Goal: Information Seeking & Learning: Learn about a topic

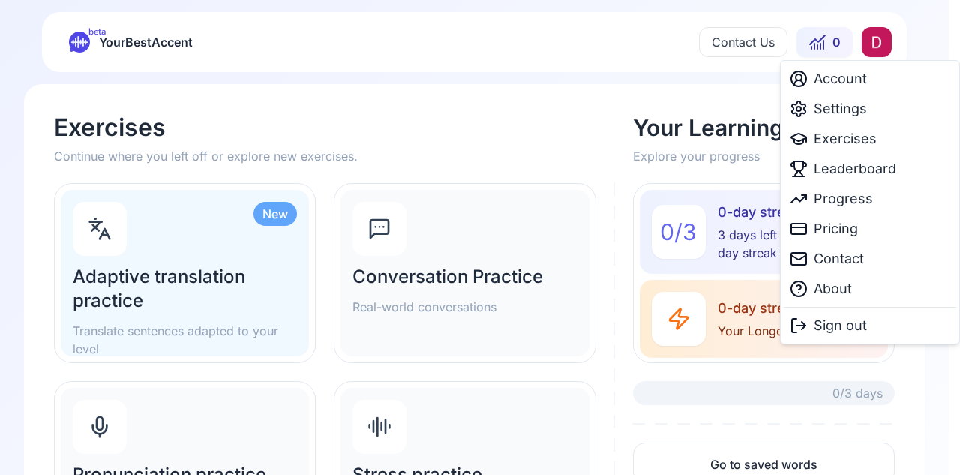
click at [883, 41] on html "beta YourBestAccent Contact Us 0 Exercises Continue where you left off or explo…" at bounding box center [480, 237] width 960 height 475
click at [849, 76] on span "Account" at bounding box center [840, 78] width 53 height 21
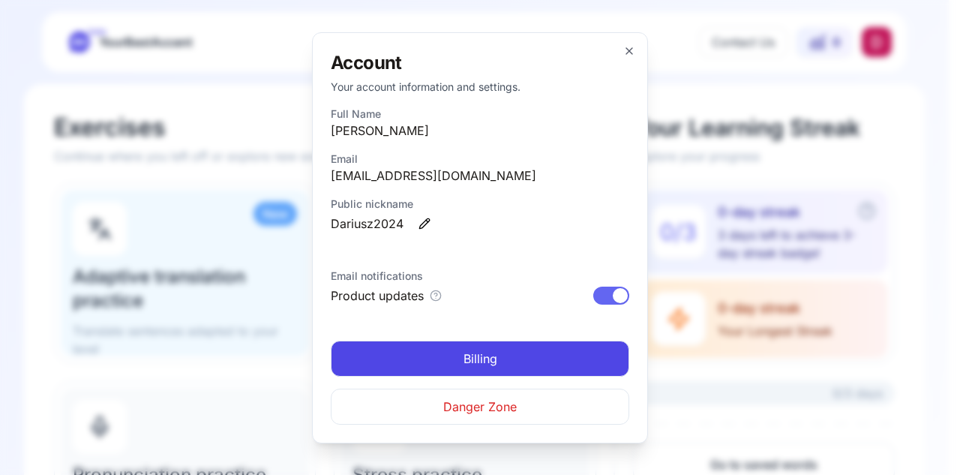
click at [513, 406] on span "Danger Zone" at bounding box center [479, 406] width 73 height 18
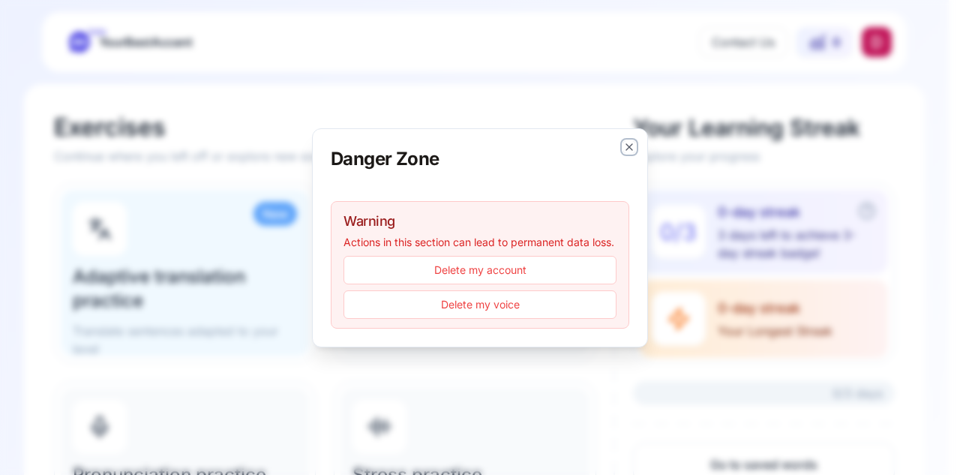
click at [625, 141] on icon "button" at bounding box center [629, 147] width 12 height 12
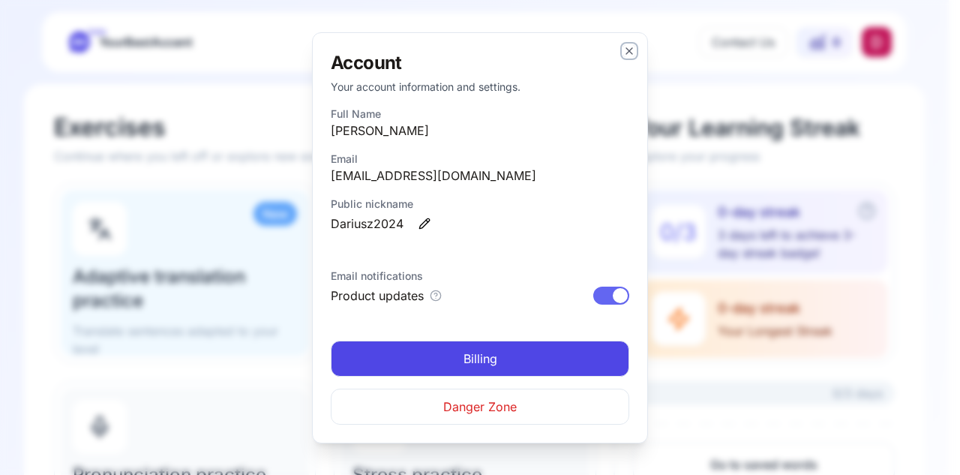
click at [630, 45] on icon "button" at bounding box center [629, 51] width 12 height 12
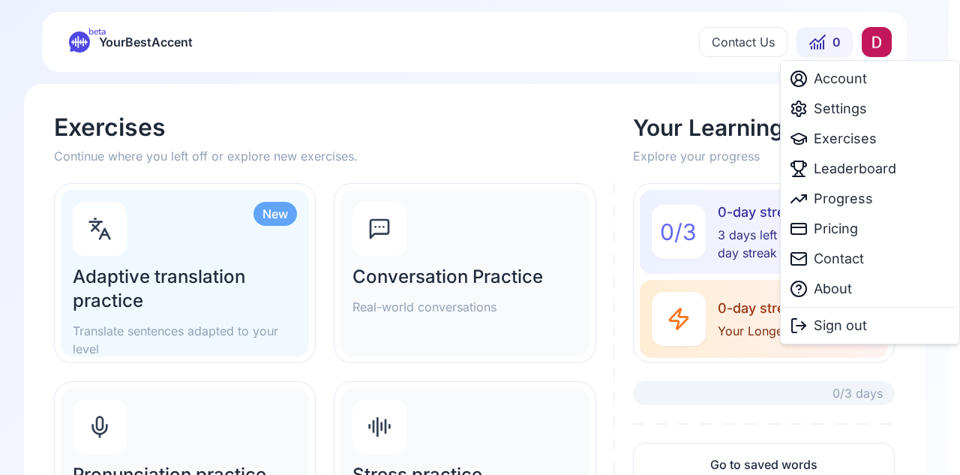
click at [873, 40] on html "beta YourBestAccent Contact Us 0 Exercises Continue where you left off or explo…" at bounding box center [480, 237] width 960 height 475
click at [832, 106] on span "Settings" at bounding box center [840, 108] width 53 height 21
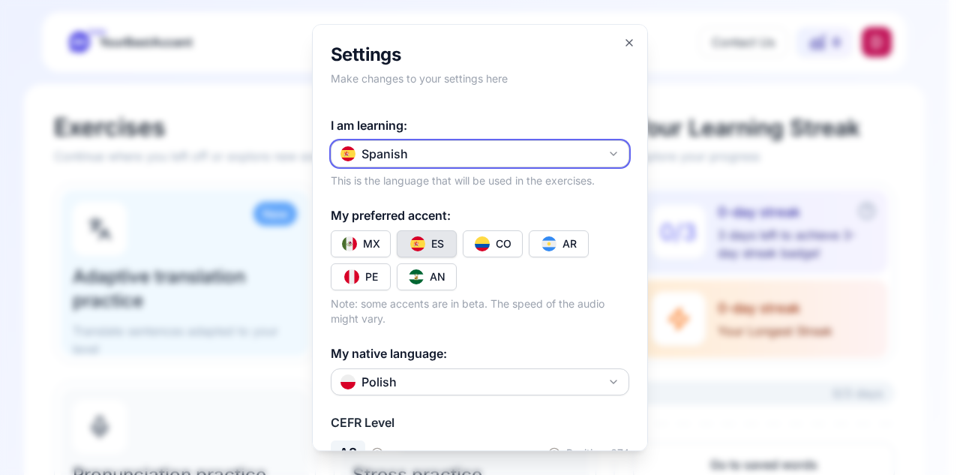
click at [610, 152] on icon "button" at bounding box center [613, 153] width 6 height 3
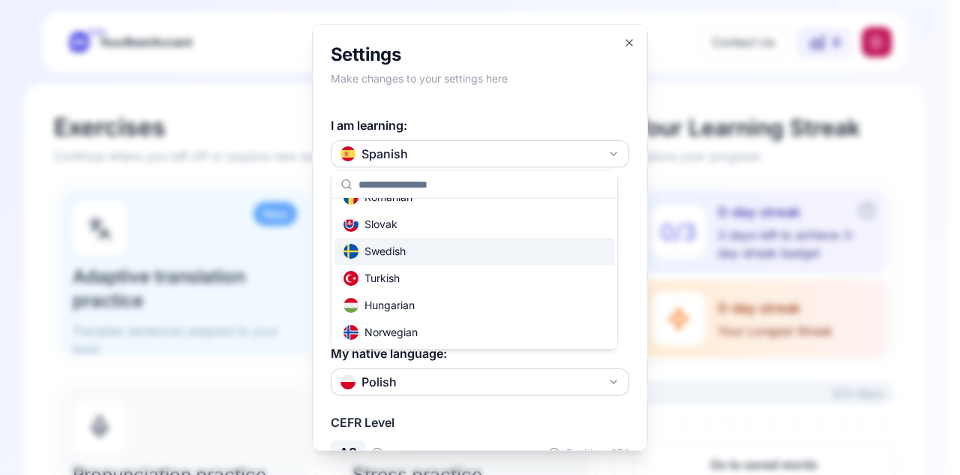
scroll to position [73, 0]
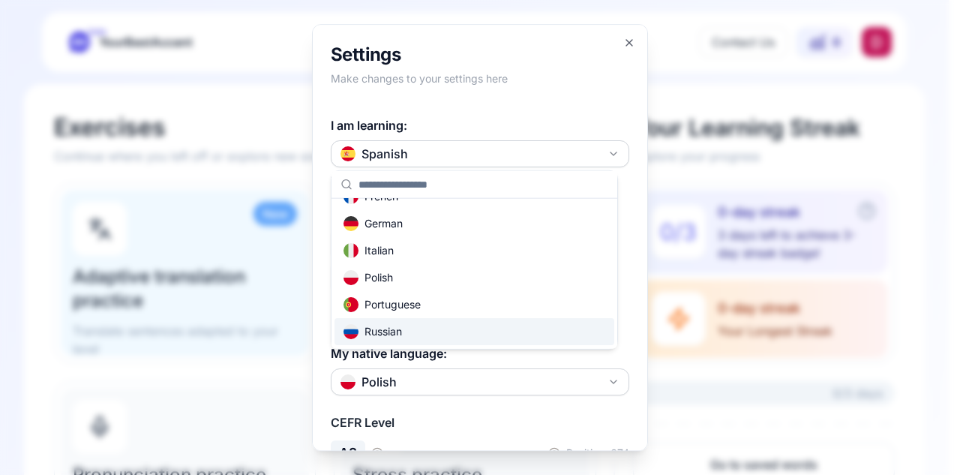
click at [391, 325] on div "Russian" at bounding box center [372, 331] width 58 height 15
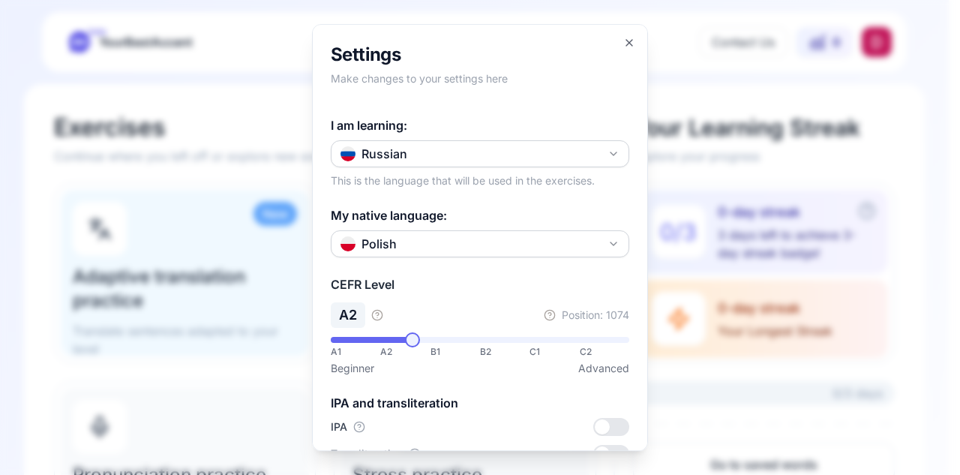
click at [406, 338] on span at bounding box center [412, 339] width 15 height 15
click at [380, 340] on span at bounding box center [387, 339] width 15 height 15
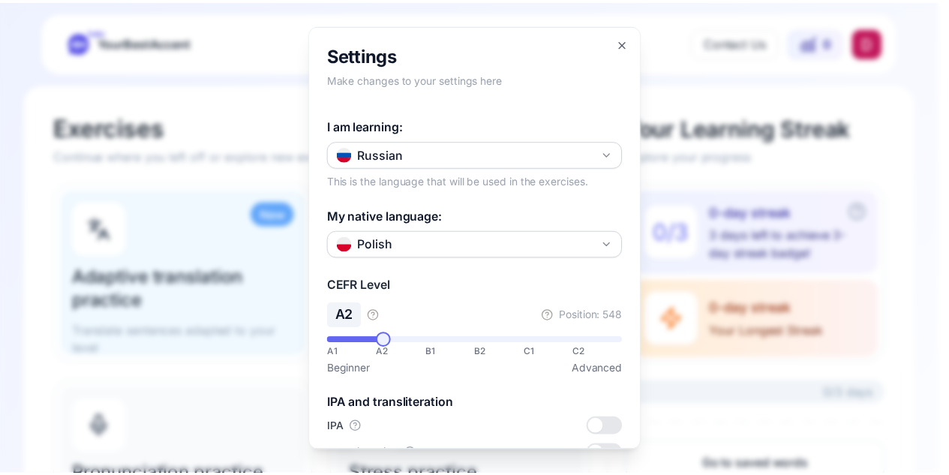
scroll to position [208, 0]
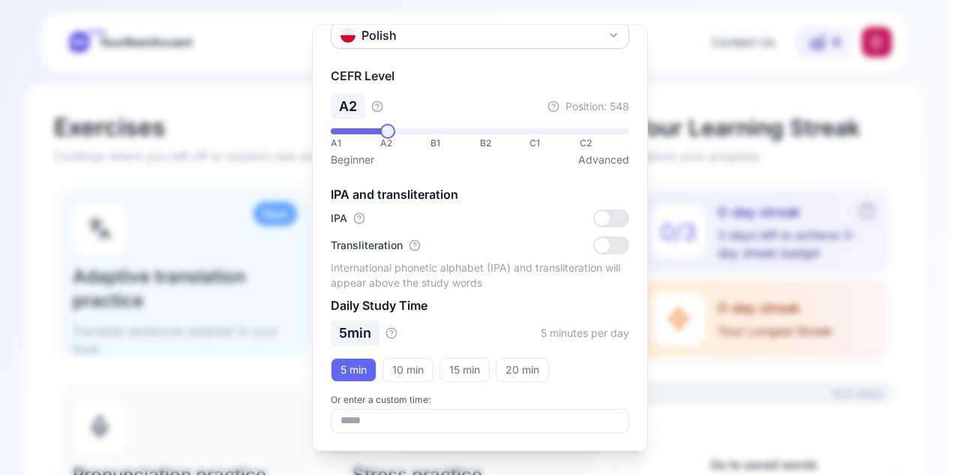
click at [261, 95] on div at bounding box center [480, 237] width 960 height 475
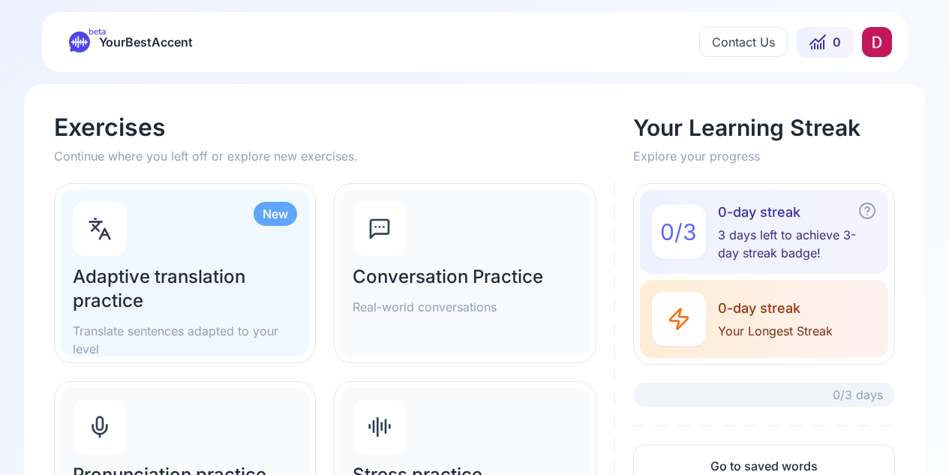
scroll to position [349, 0]
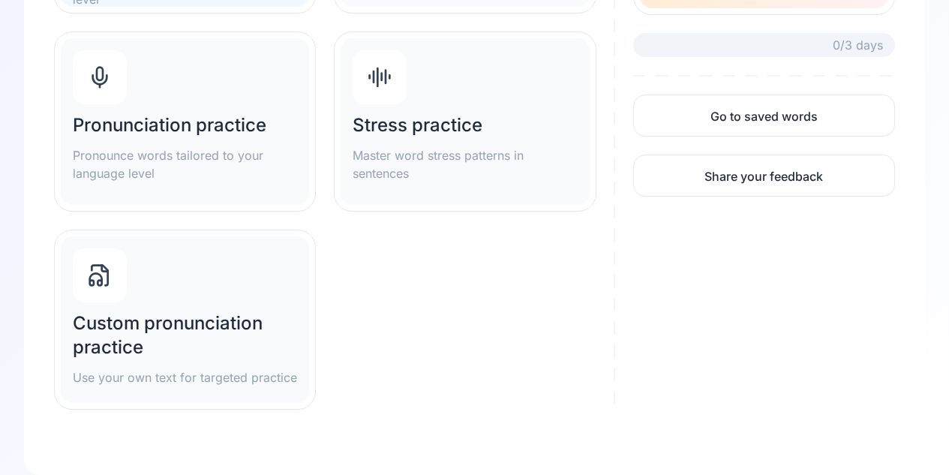
click at [138, 122] on h2 "Pronunciation practice" at bounding box center [185, 125] width 224 height 24
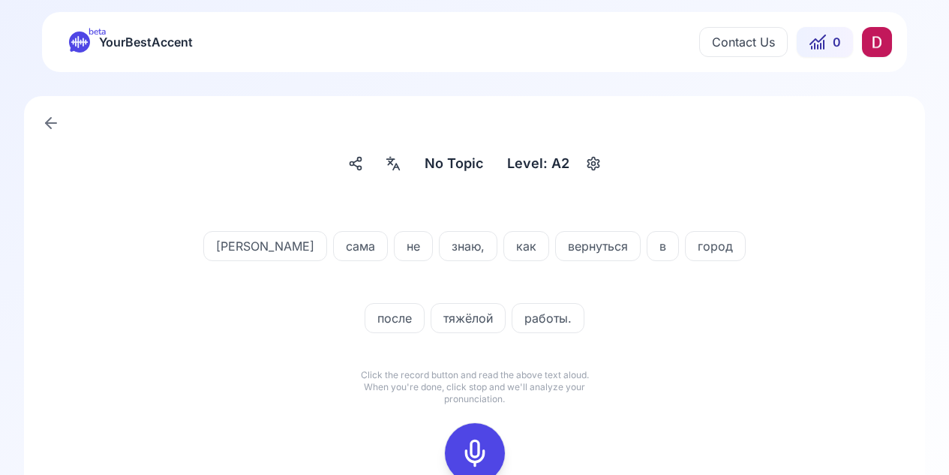
click at [472, 435] on div at bounding box center [475, 453] width 36 height 60
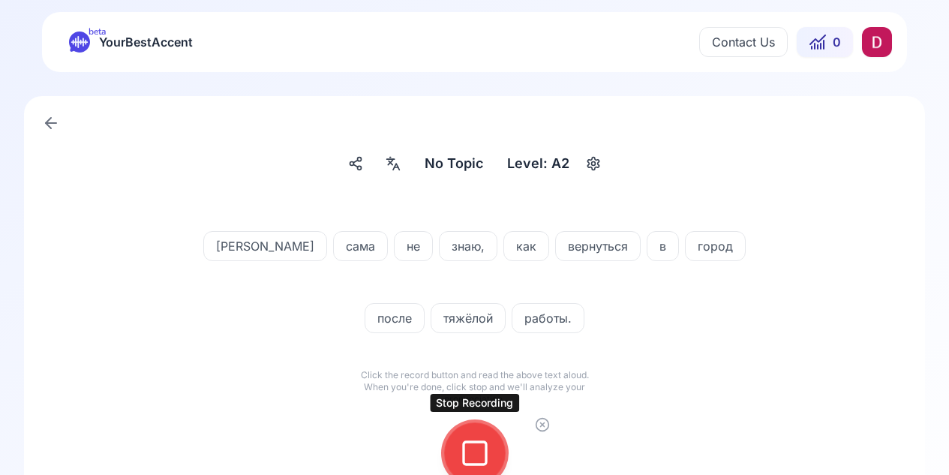
click at [470, 442] on rect at bounding box center [474, 453] width 22 height 22
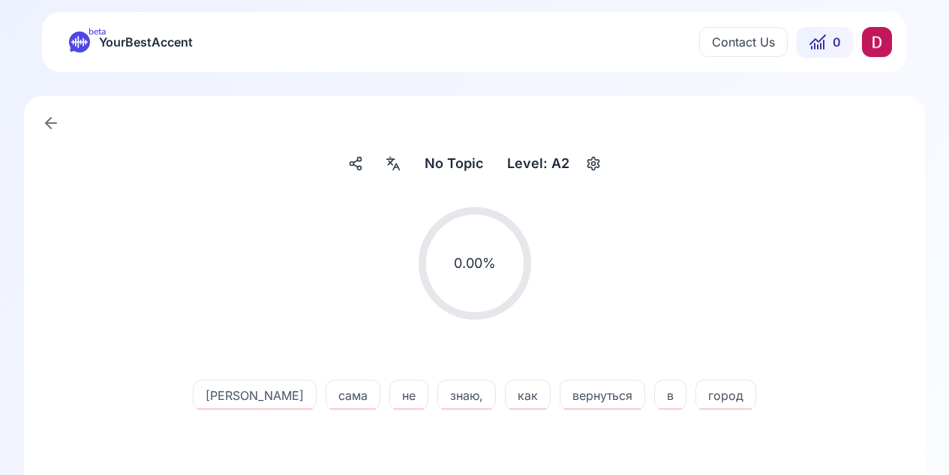
scroll to position [349, 0]
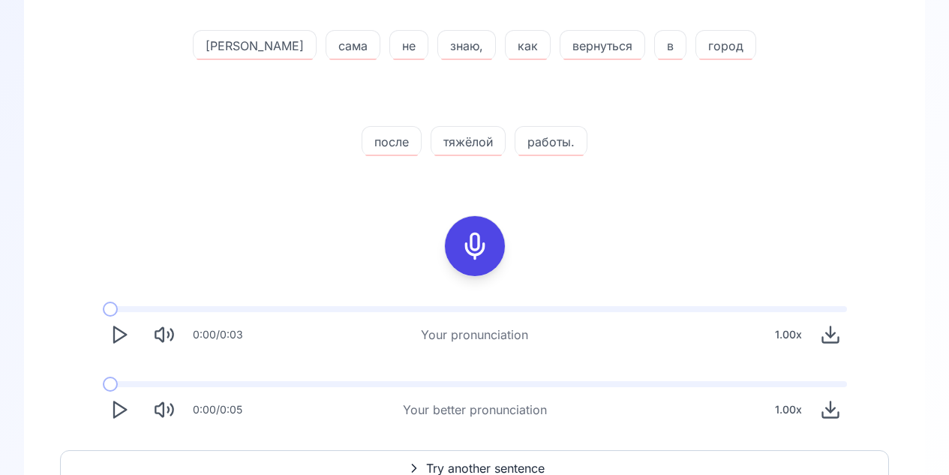
click at [120, 333] on icon "Play" at bounding box center [119, 334] width 21 height 21
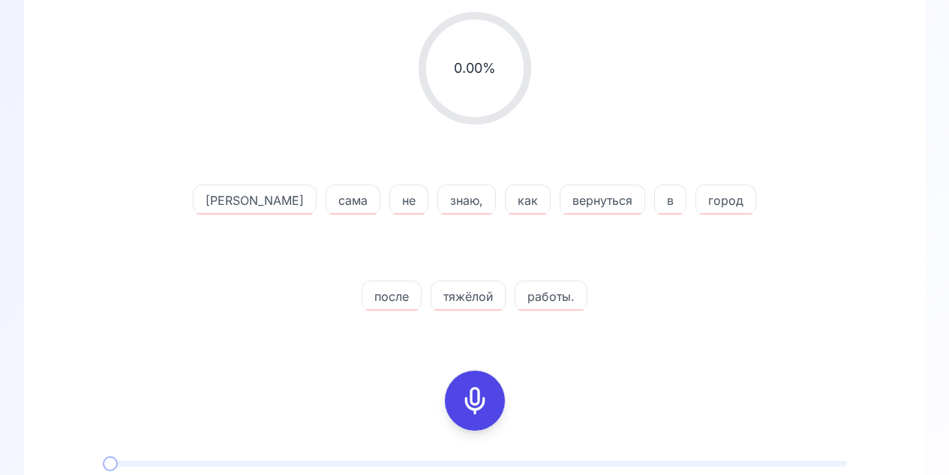
scroll to position [196, 0]
click at [473, 384] on div at bounding box center [475, 399] width 36 height 60
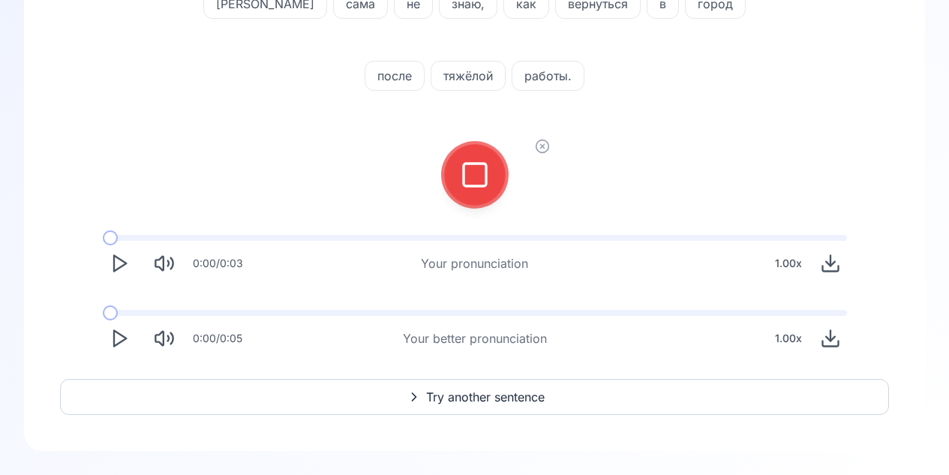
scroll to position [0, 0]
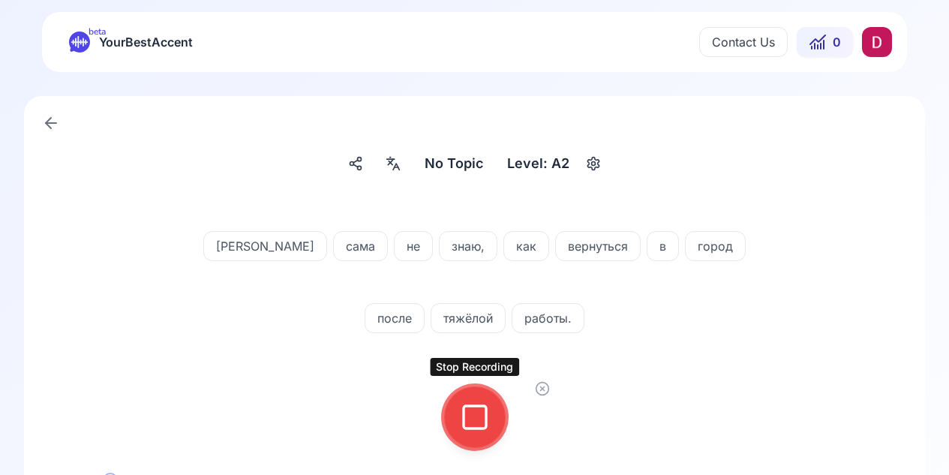
click at [478, 408] on icon at bounding box center [475, 417] width 30 height 30
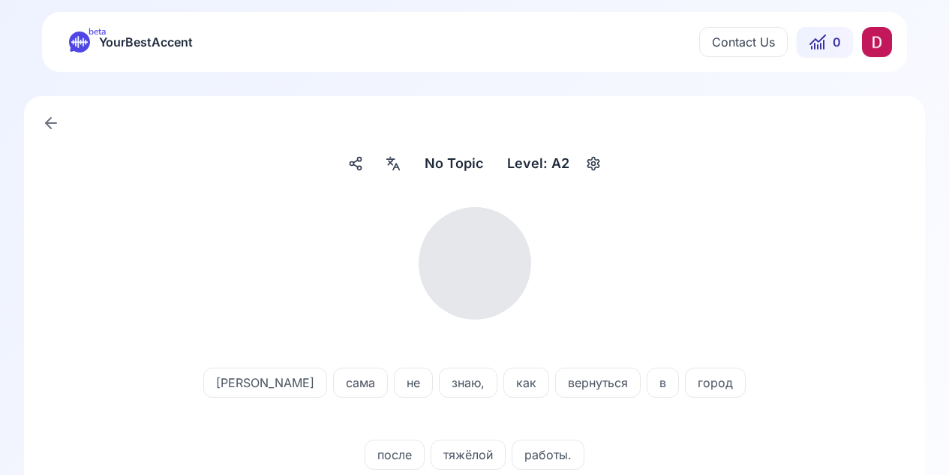
scroll to position [213, 0]
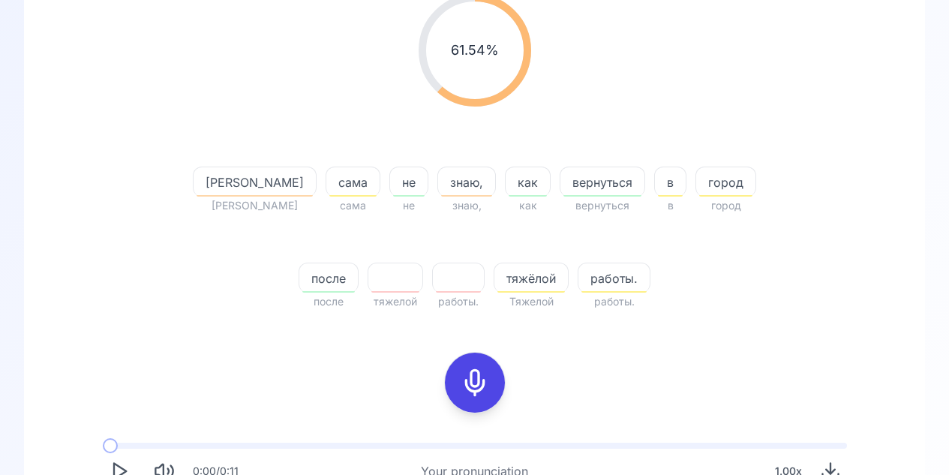
click at [468, 379] on icon at bounding box center [475, 382] width 30 height 30
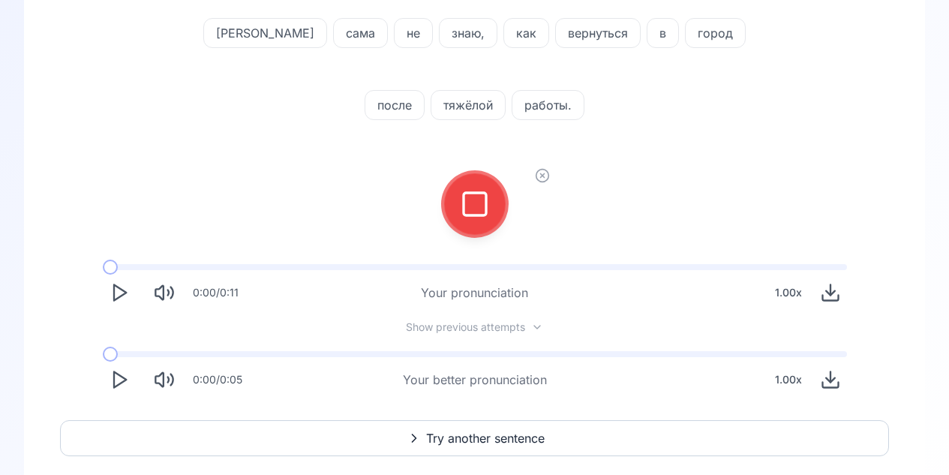
click at [476, 216] on icon at bounding box center [475, 204] width 30 height 30
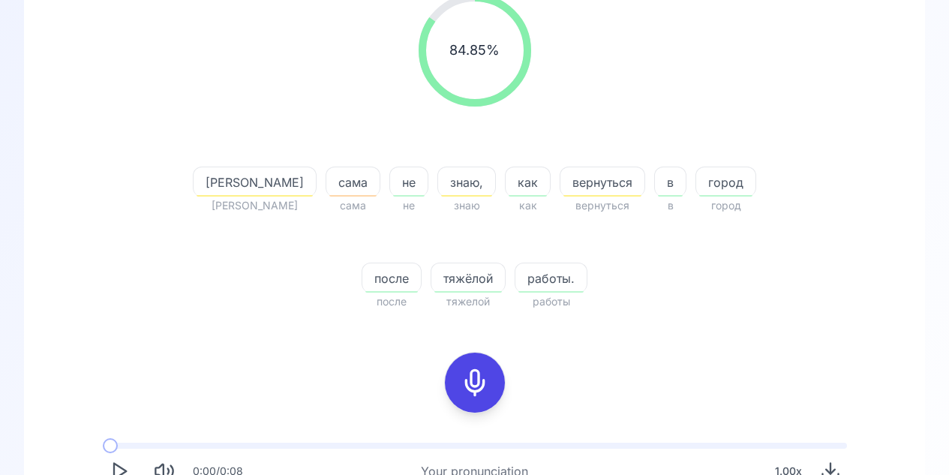
scroll to position [463, 0]
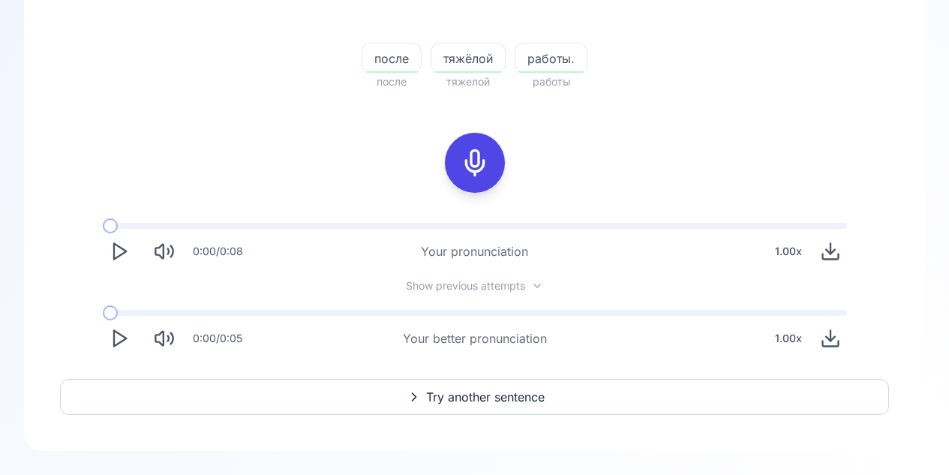
click at [124, 244] on polygon "Play" at bounding box center [120, 252] width 12 height 16
click at [126, 338] on polygon "Play" at bounding box center [120, 339] width 12 height 16
click at [124, 334] on icon "Play" at bounding box center [119, 338] width 21 height 21
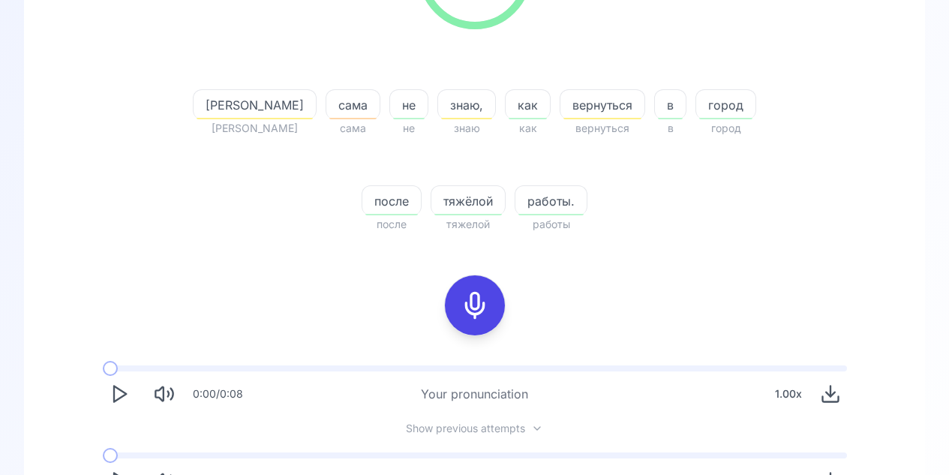
scroll to position [283, 0]
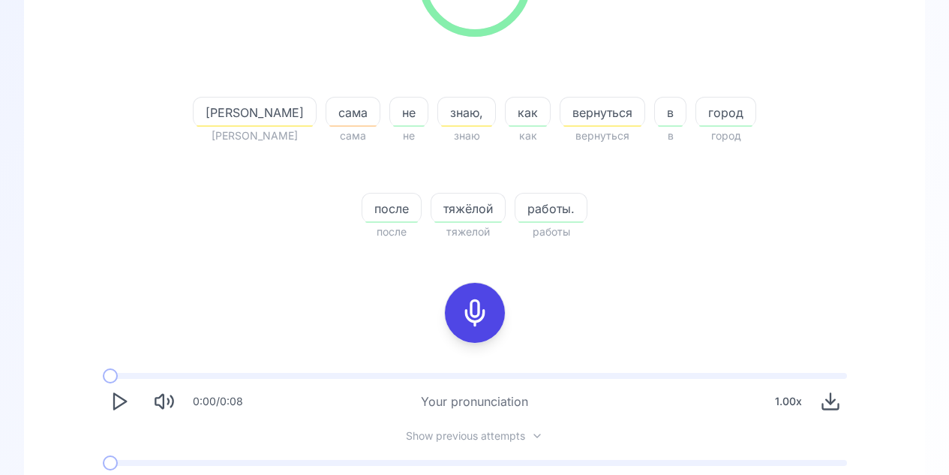
click at [481, 305] on icon at bounding box center [475, 313] width 30 height 30
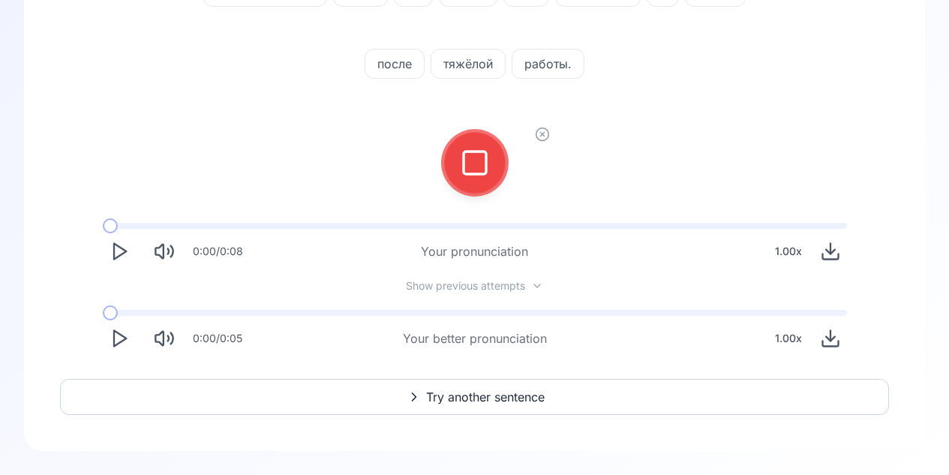
scroll to position [0, 0]
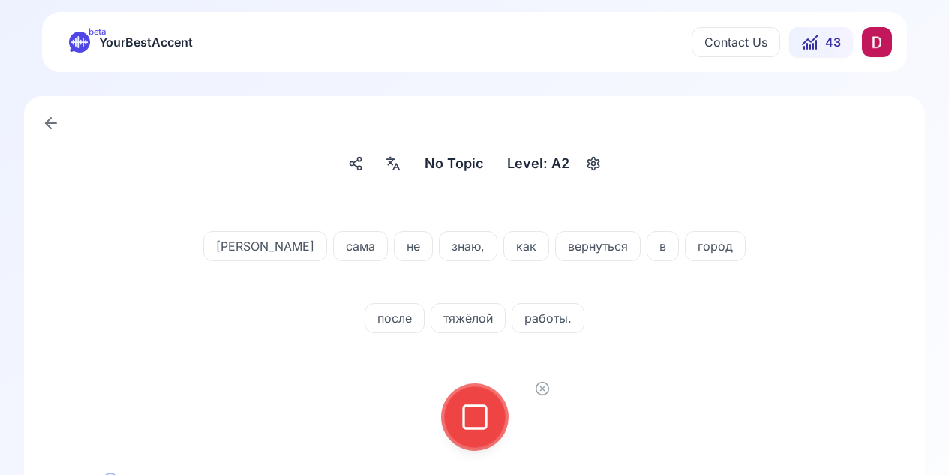
click at [481, 415] on icon at bounding box center [475, 417] width 30 height 30
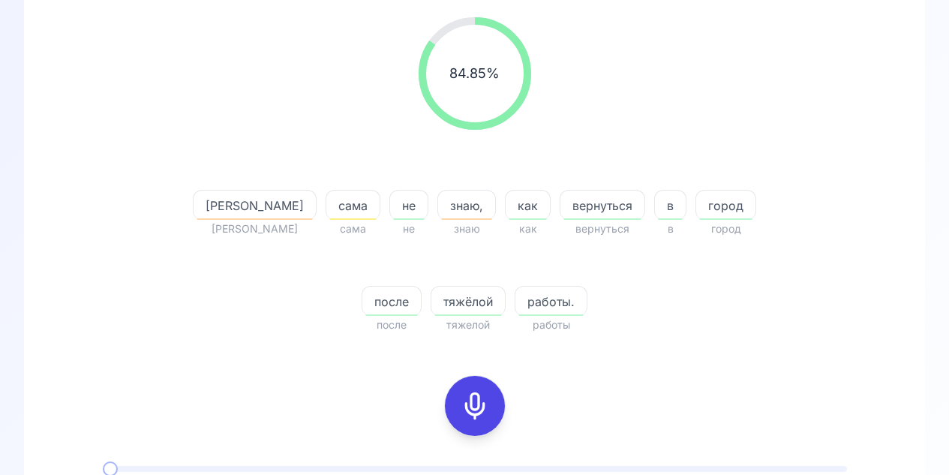
scroll to position [463, 0]
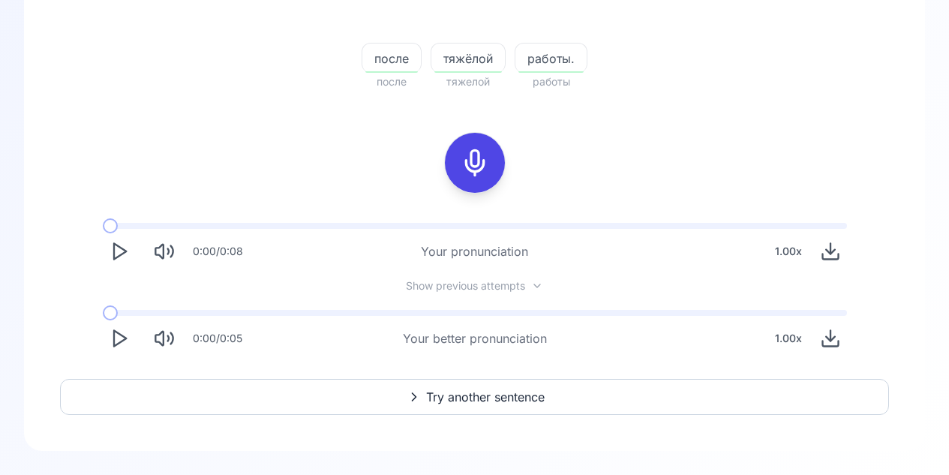
click at [117, 241] on icon "Play" at bounding box center [119, 251] width 21 height 21
click at [119, 340] on icon "Play" at bounding box center [119, 338] width 21 height 21
click at [481, 399] on span "Try another sentence" at bounding box center [485, 397] width 118 height 18
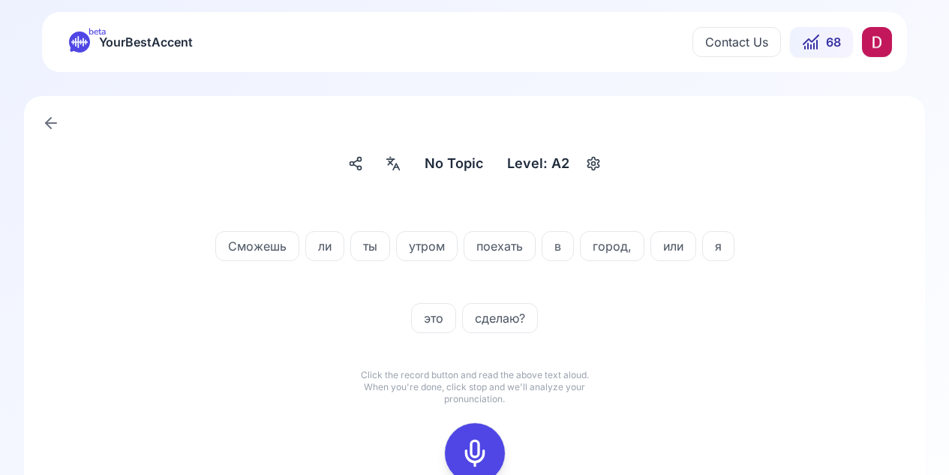
click at [472, 430] on div at bounding box center [475, 453] width 36 height 60
click at [475, 434] on div at bounding box center [475, 453] width 36 height 60
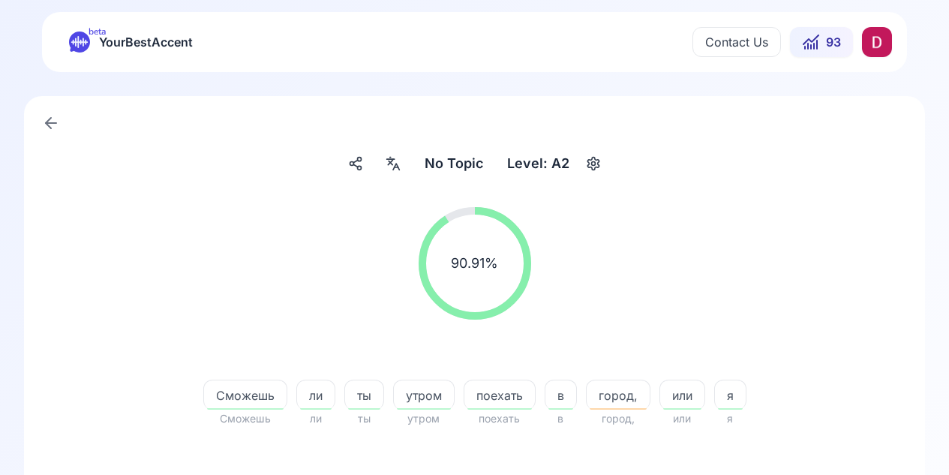
scroll to position [349, 0]
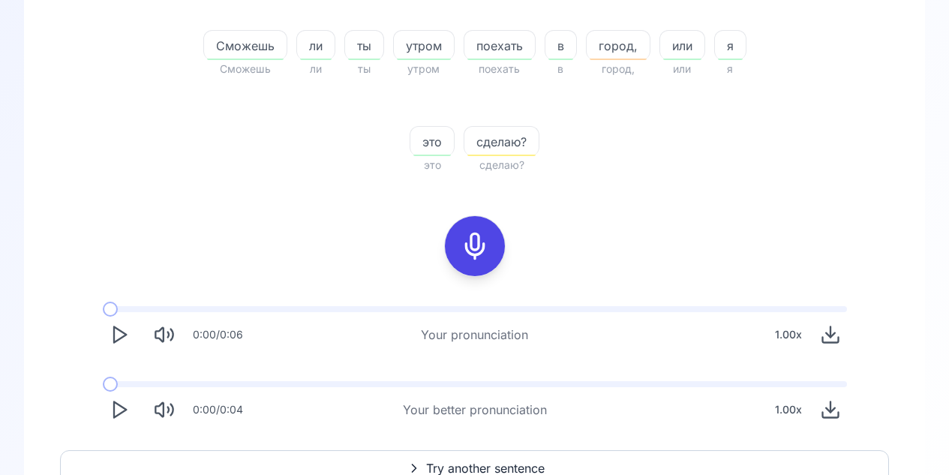
click at [112, 327] on icon "Play" at bounding box center [119, 334] width 21 height 21
click at [112, 420] on icon "Play" at bounding box center [119, 409] width 21 height 21
click at [502, 145] on span "сделаю?" at bounding box center [501, 142] width 74 height 18
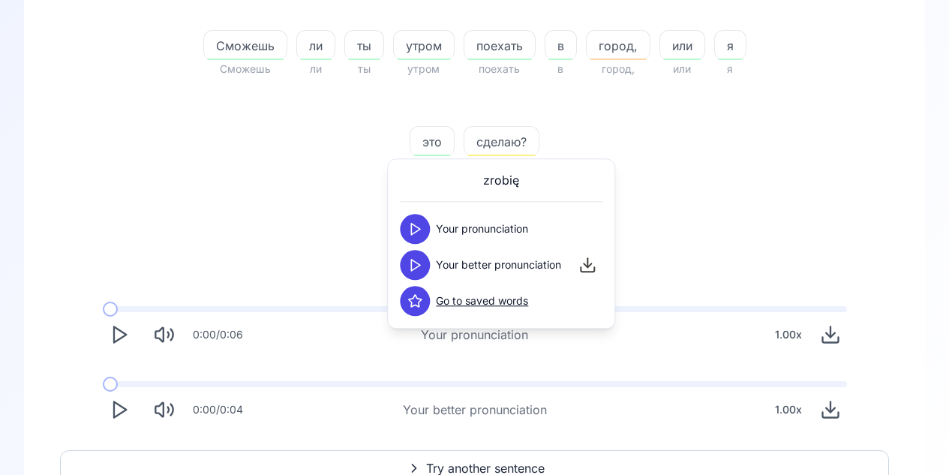
click at [468, 224] on span "Your pronunciation" at bounding box center [482, 228] width 92 height 15
click at [415, 232] on polygon at bounding box center [415, 228] width 9 height 11
click at [415, 232] on icon at bounding box center [414, 228] width 15 height 15
click at [413, 262] on icon at bounding box center [414, 264] width 15 height 15
click at [411, 230] on polygon at bounding box center [415, 228] width 9 height 11
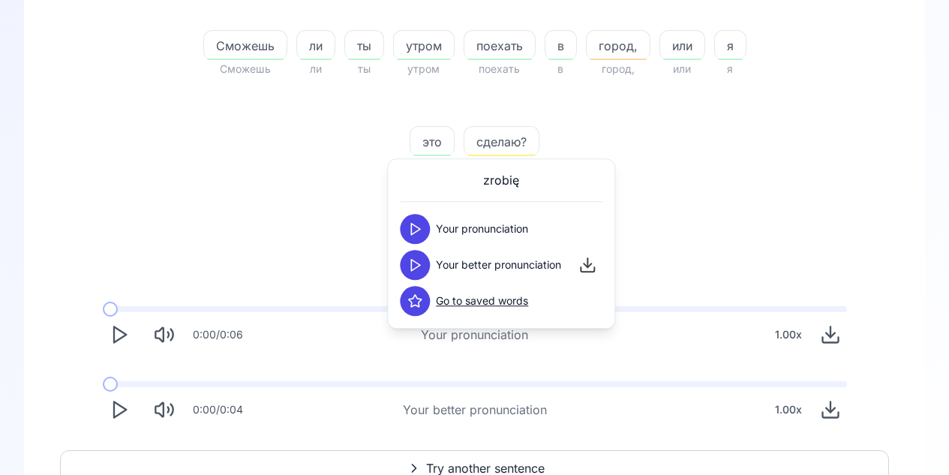
click at [412, 261] on icon at bounding box center [414, 264] width 15 height 15
click at [745, 161] on div "Сможешь Сможешь ли ли ты ты утром утром поехать поехать в в город, город, или и…" at bounding box center [475, 84] width 576 height 180
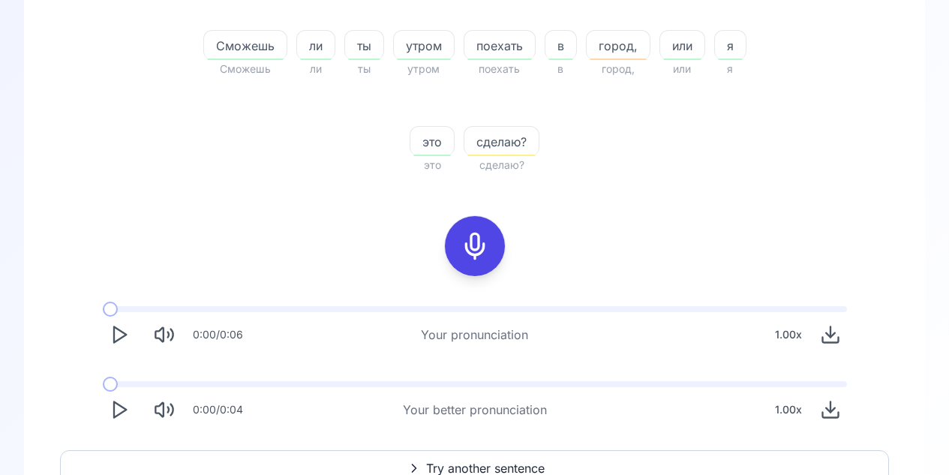
click at [493, 137] on span "сделаю?" at bounding box center [501, 142] width 74 height 18
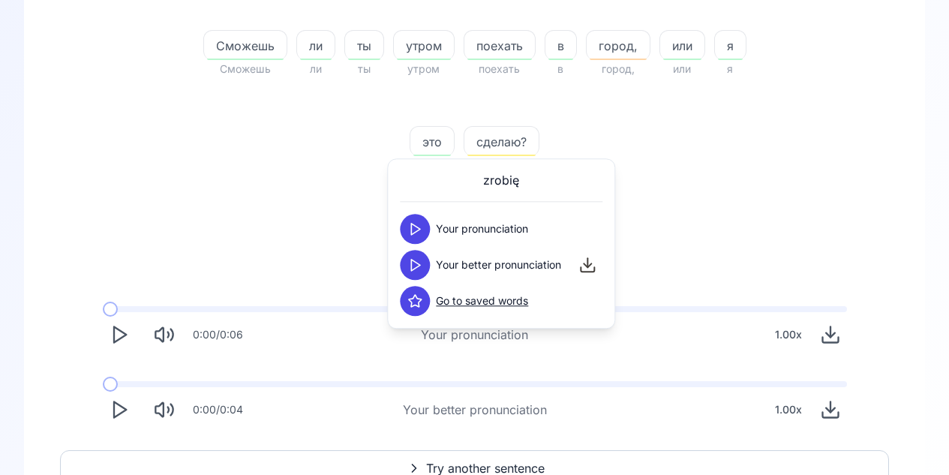
click at [417, 299] on icon at bounding box center [414, 300] width 15 height 15
click at [238, 41] on span "Сможешь" at bounding box center [245, 46] width 82 height 18
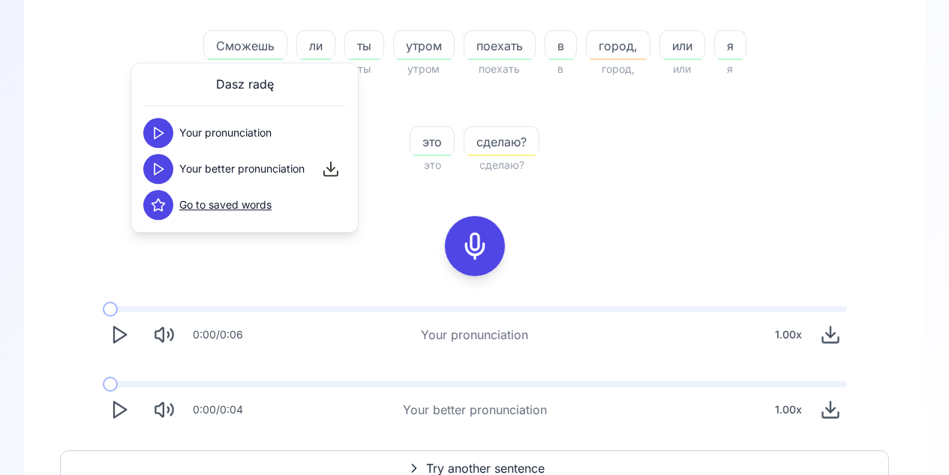
scroll to position [0, 0]
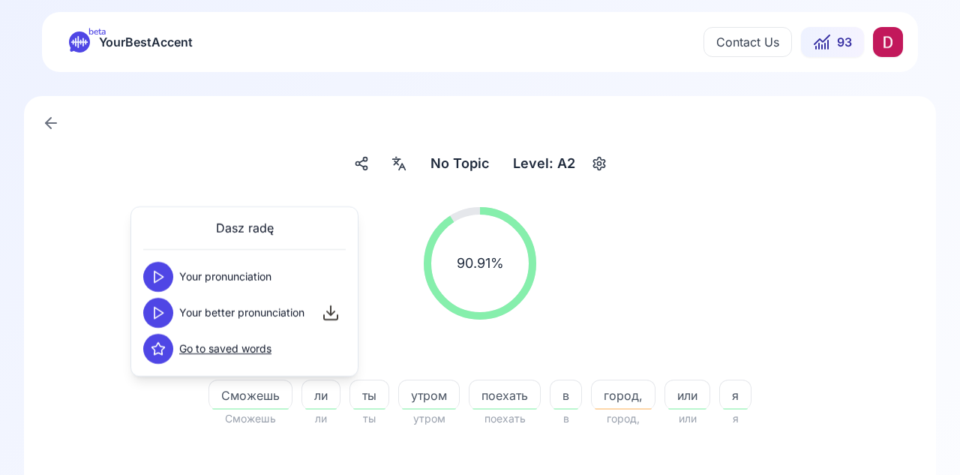
click at [877, 43] on html "beta YourBestAccent Contact Us 93 No Topic No Topic Level: A2 90.91 % 90.91 % С…" at bounding box center [480, 237] width 960 height 475
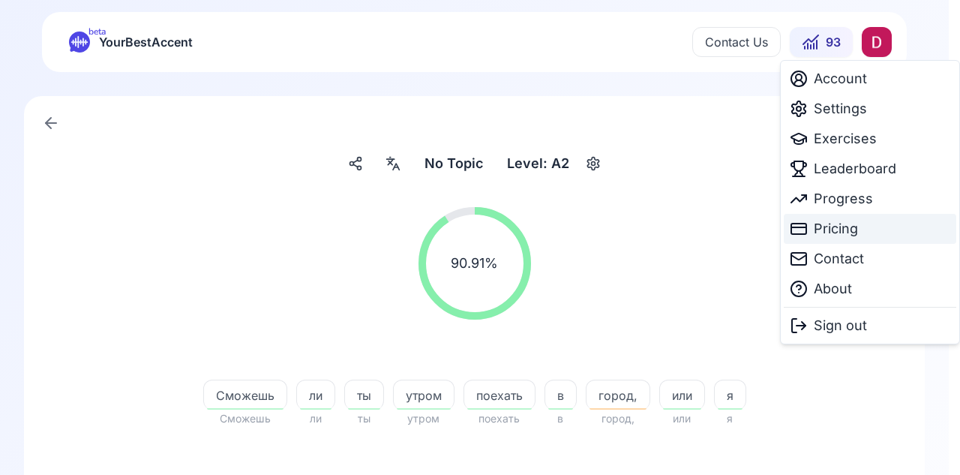
click at [828, 220] on span "Pricing" at bounding box center [836, 228] width 44 height 21
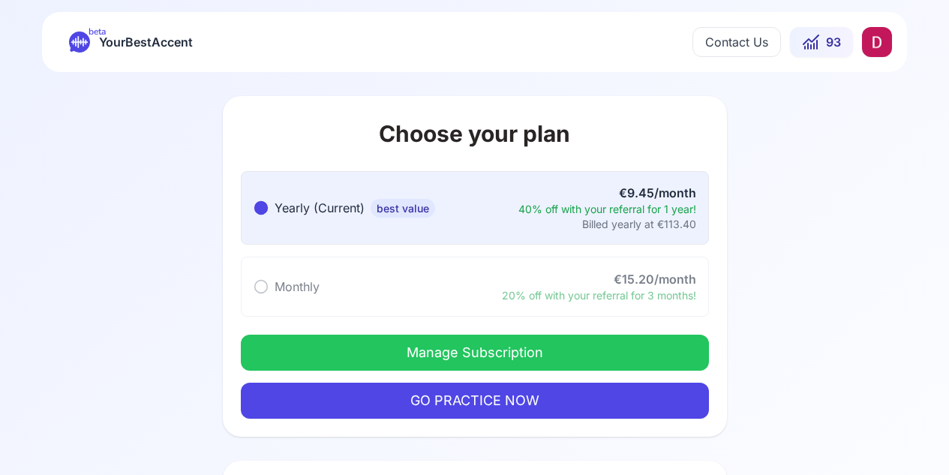
click at [625, 343] on button "Manage Subscription" at bounding box center [475, 352] width 468 height 36
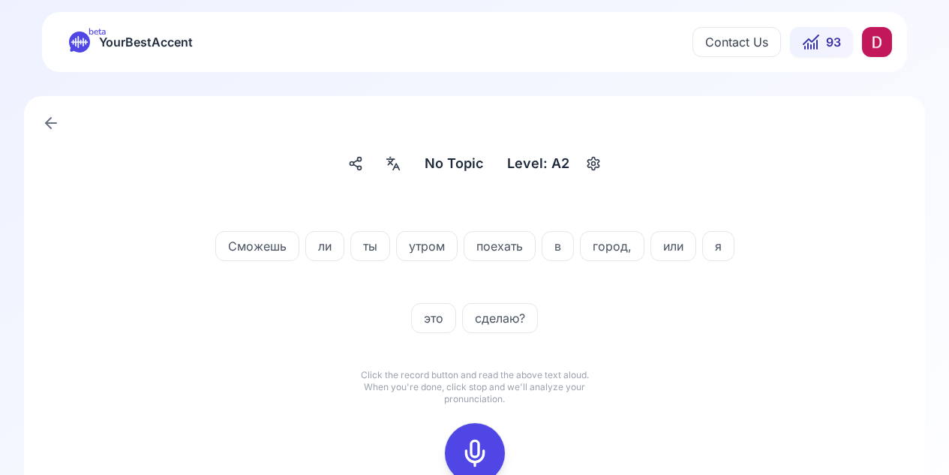
click at [509, 246] on span "поехать" at bounding box center [499, 246] width 70 height 18
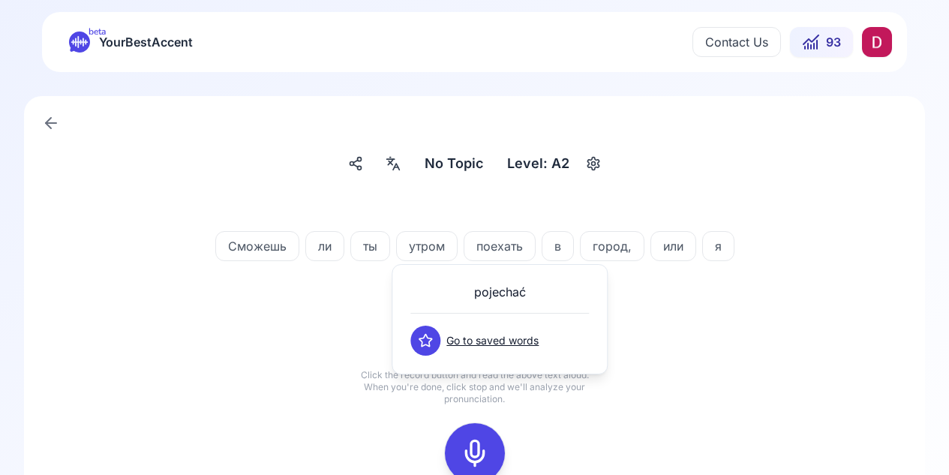
click at [499, 287] on span "pojechać" at bounding box center [500, 292] width 52 height 18
click at [495, 241] on span "поехать" at bounding box center [499, 246] width 70 height 18
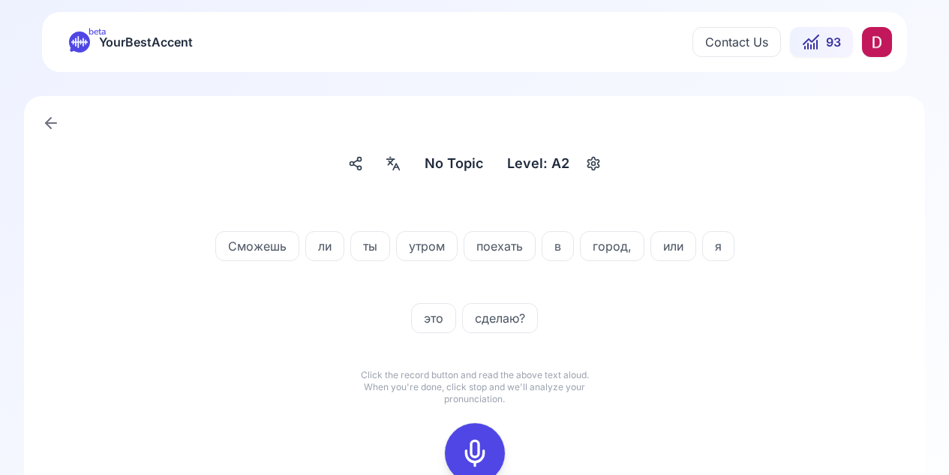
click at [478, 430] on div at bounding box center [475, 453] width 36 height 60
click at [452, 435] on button at bounding box center [475, 453] width 60 height 60
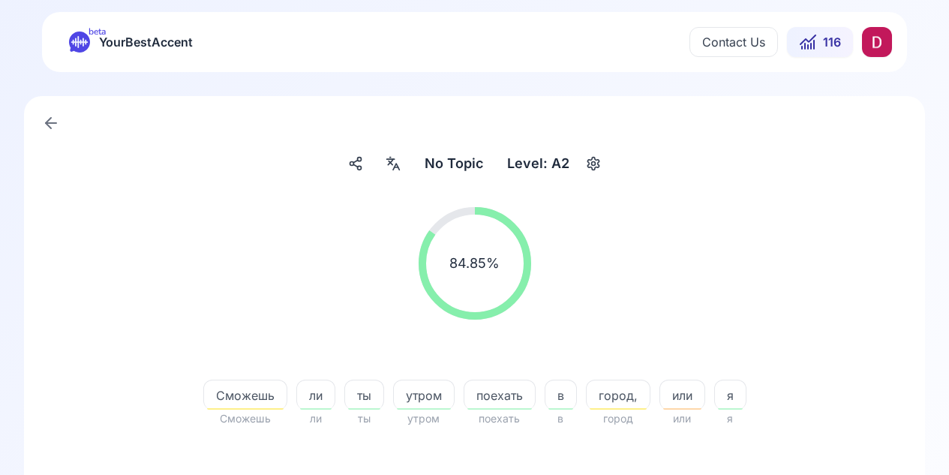
scroll to position [349, 0]
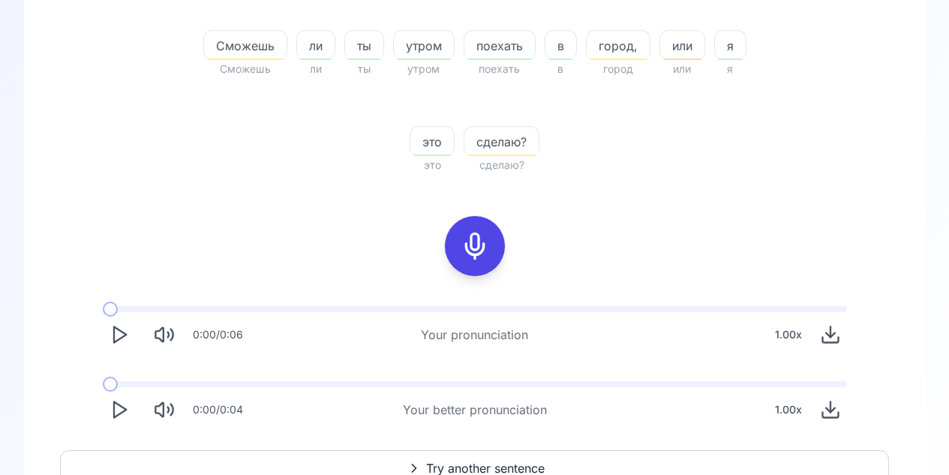
click at [110, 303] on span at bounding box center [110, 308] width 15 height 15
click at [109, 306] on span at bounding box center [110, 308] width 15 height 15
click at [119, 333] on icon "Play" at bounding box center [119, 334] width 21 height 21
click at [112, 420] on icon "Play" at bounding box center [119, 409] width 21 height 21
click at [467, 248] on icon at bounding box center [475, 246] width 30 height 30
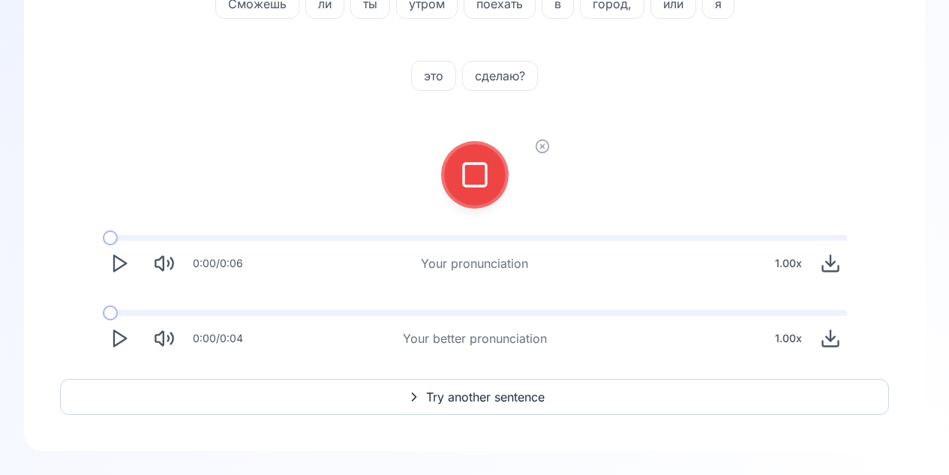
scroll to position [0, 0]
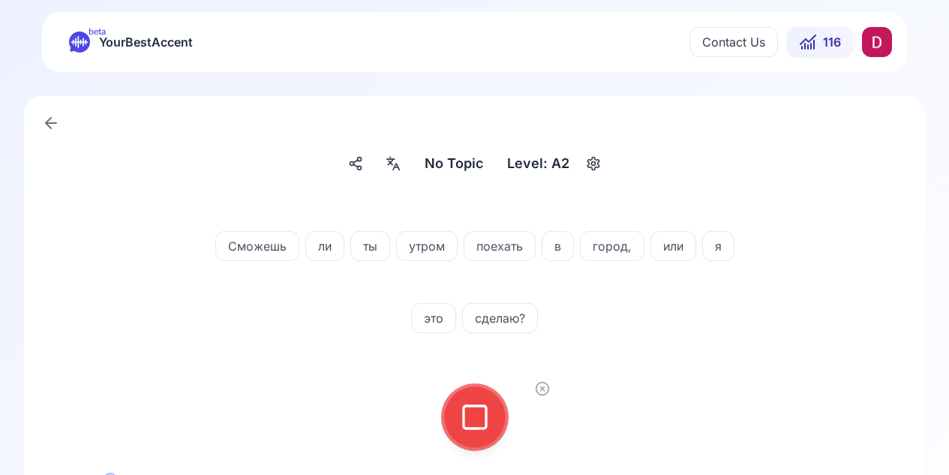
drag, startPoint x: 526, startPoint y: 428, endPoint x: 481, endPoint y: 410, distance: 49.2
click at [526, 427] on div at bounding box center [475, 417] width 120 height 96
click at [478, 410] on icon at bounding box center [475, 417] width 30 height 30
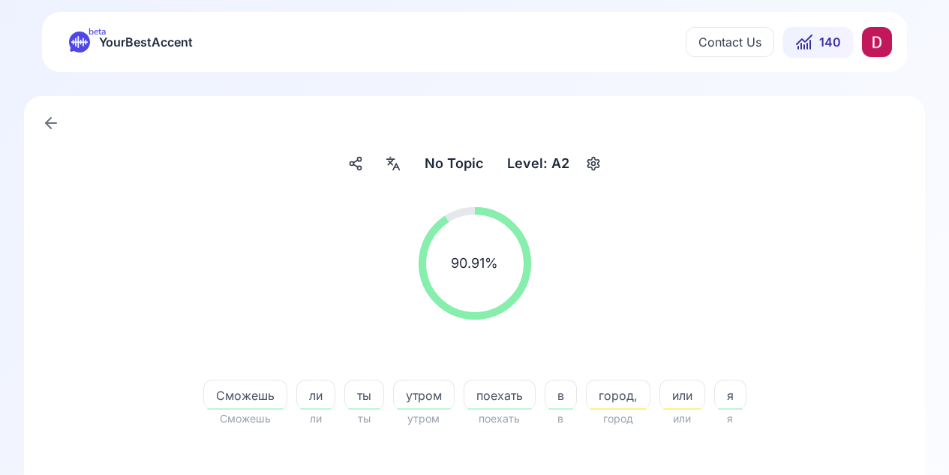
scroll to position [349, 0]
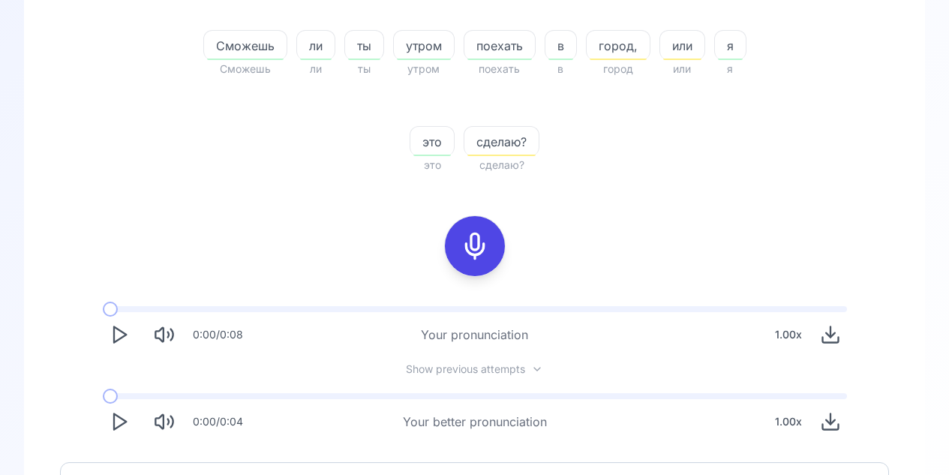
click at [118, 334] on icon "Play" at bounding box center [119, 334] width 21 height 21
click at [118, 430] on polygon "Play" at bounding box center [120, 422] width 12 height 16
